Goal: Obtain resource: Obtain resource

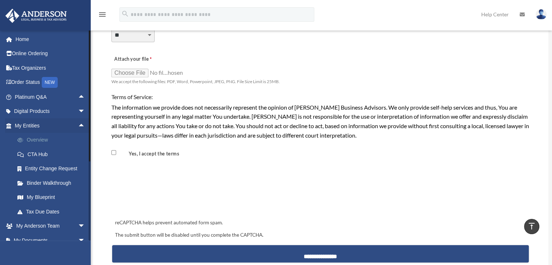
scroll to position [586, 0]
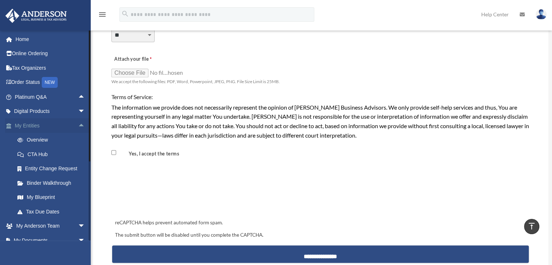
click at [79, 126] on span "arrow_drop_up" at bounding box center [85, 125] width 15 height 15
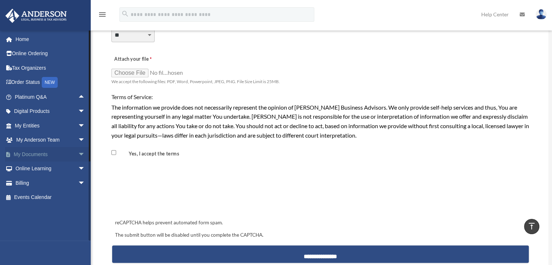
click at [78, 159] on span "arrow_drop_down" at bounding box center [85, 154] width 15 height 15
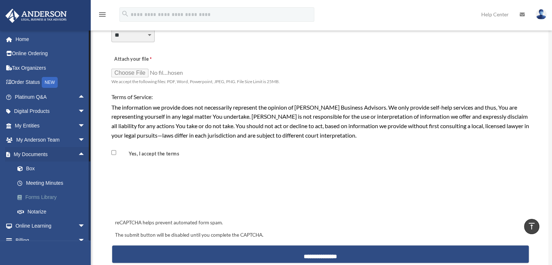
click at [49, 198] on link "Forms Library" at bounding box center [53, 197] width 86 height 15
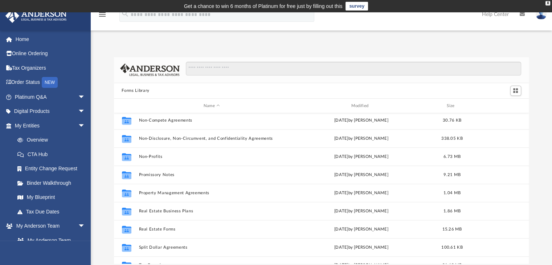
scroll to position [394, 0]
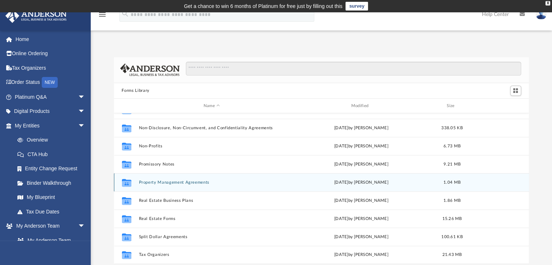
click at [183, 182] on button "Property Management Agreements" at bounding box center [212, 182] width 146 height 5
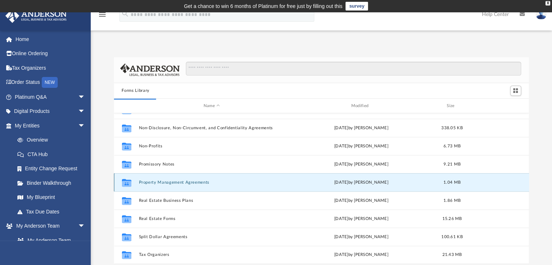
scroll to position [0, 0]
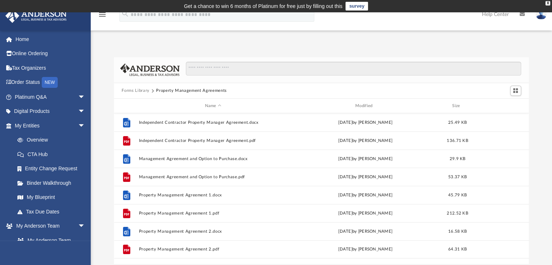
click at [141, 90] on button "Forms Library" at bounding box center [136, 90] width 28 height 7
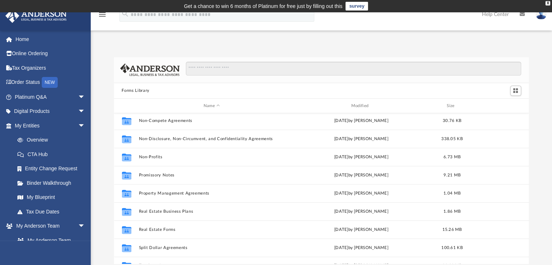
scroll to position [394, 0]
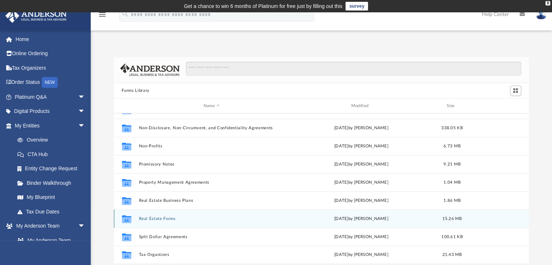
click at [148, 219] on button "Real Estate Forms" at bounding box center [212, 218] width 146 height 5
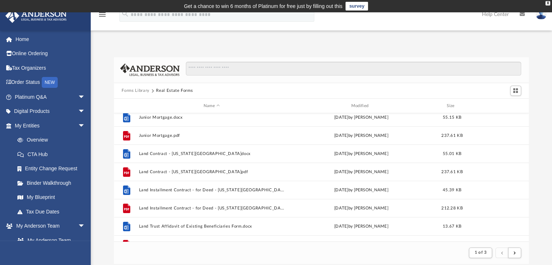
scroll to position [145, 0]
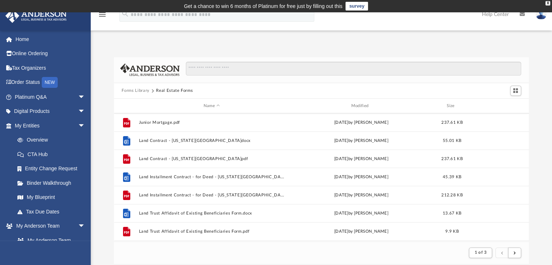
click at [146, 91] on button "Forms Library" at bounding box center [136, 90] width 28 height 7
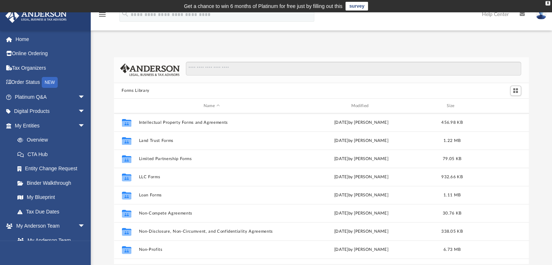
scroll to position [394, 0]
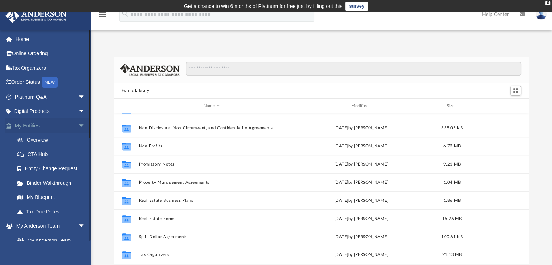
click at [78, 123] on span "arrow_drop_down" at bounding box center [85, 125] width 15 height 15
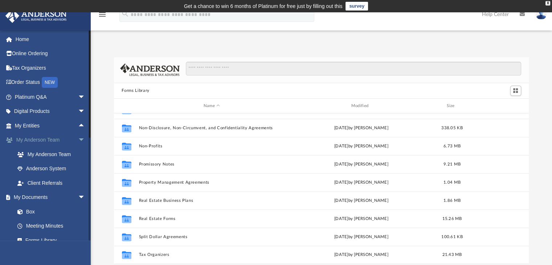
click at [79, 140] on span "arrow_drop_down" at bounding box center [85, 140] width 15 height 15
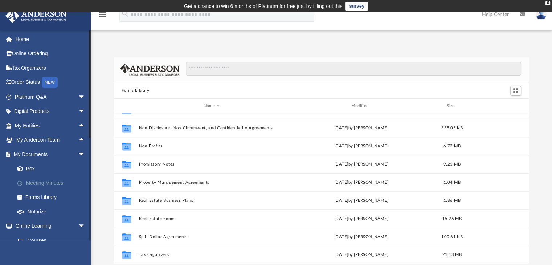
click at [62, 186] on link "Meeting Minutes" at bounding box center [53, 183] width 86 height 15
click at [45, 180] on link "Meeting Minutes" at bounding box center [53, 183] width 86 height 15
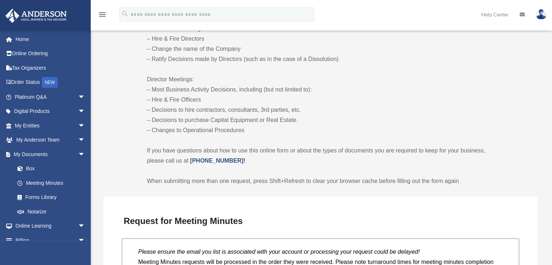
scroll to position [440, 0]
